Goal: Check status: Check status

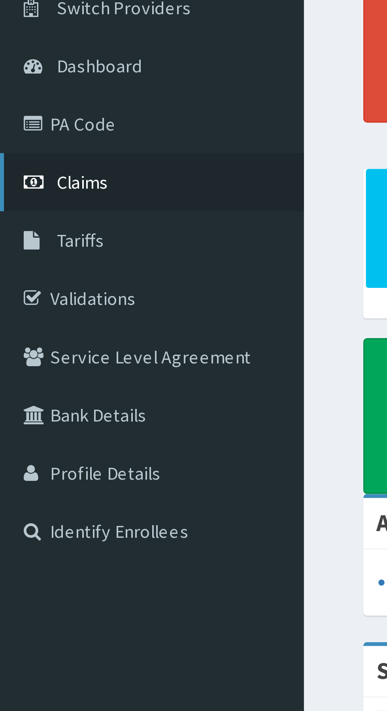
click at [25, 126] on link "Claims" at bounding box center [45, 120] width 91 height 17
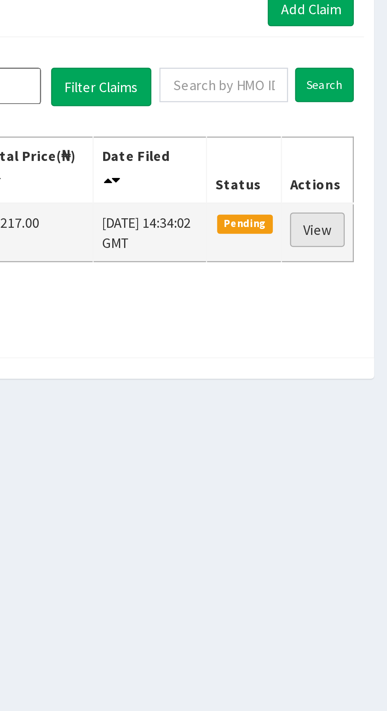
click at [357, 160] on link "View" at bounding box center [358, 158] width 21 height 13
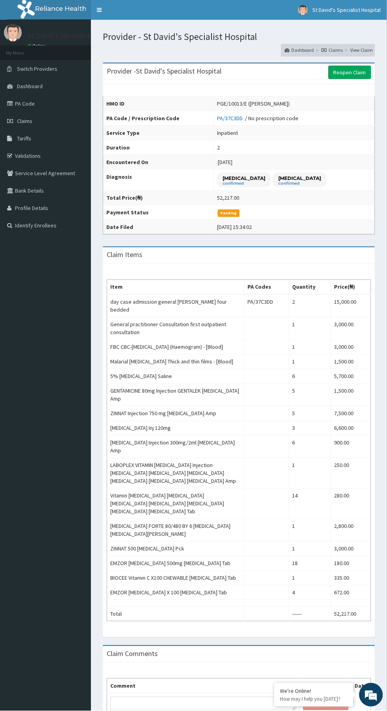
scroll to position [39, 0]
